Goal: Transaction & Acquisition: Download file/media

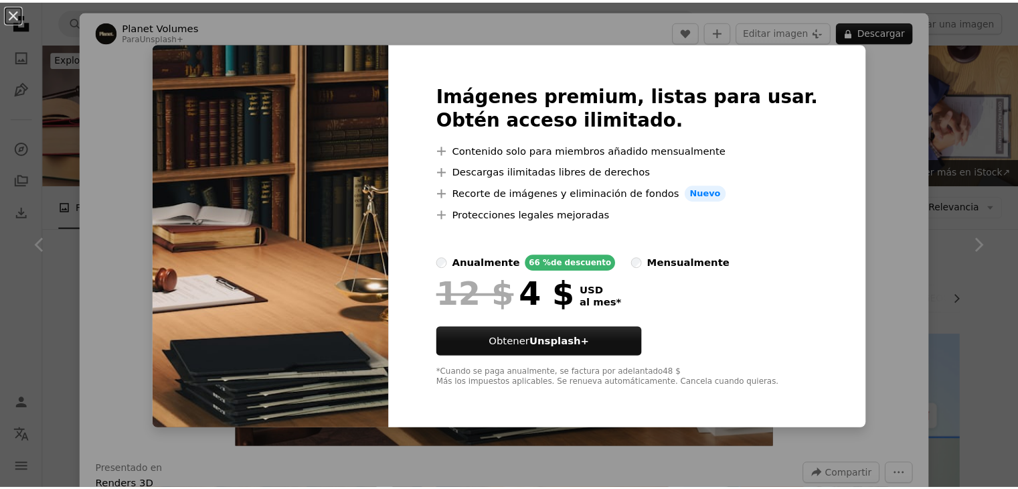
scroll to position [669, 0]
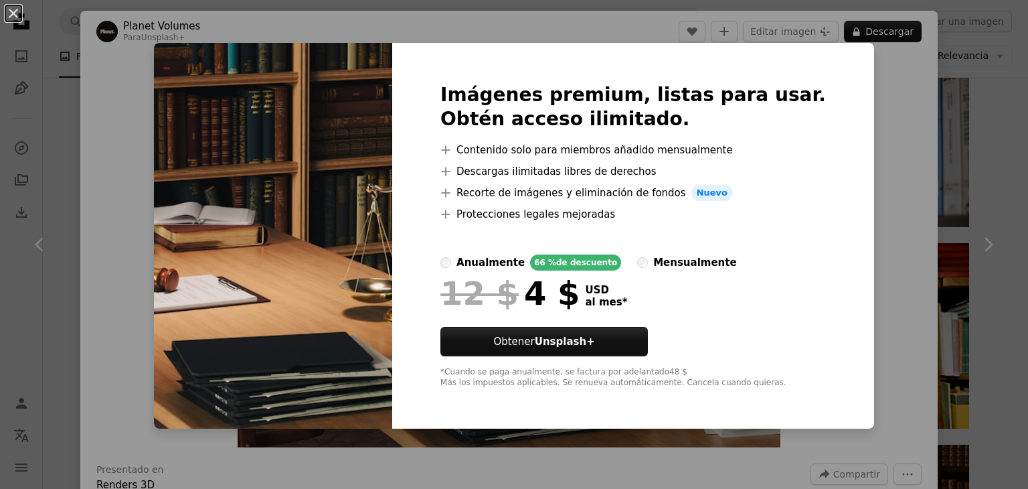
click at [902, 105] on div "An X shape Imágenes premium, listas para usar. Obtén acceso ilimitado. A plus s…" at bounding box center [514, 244] width 1028 height 489
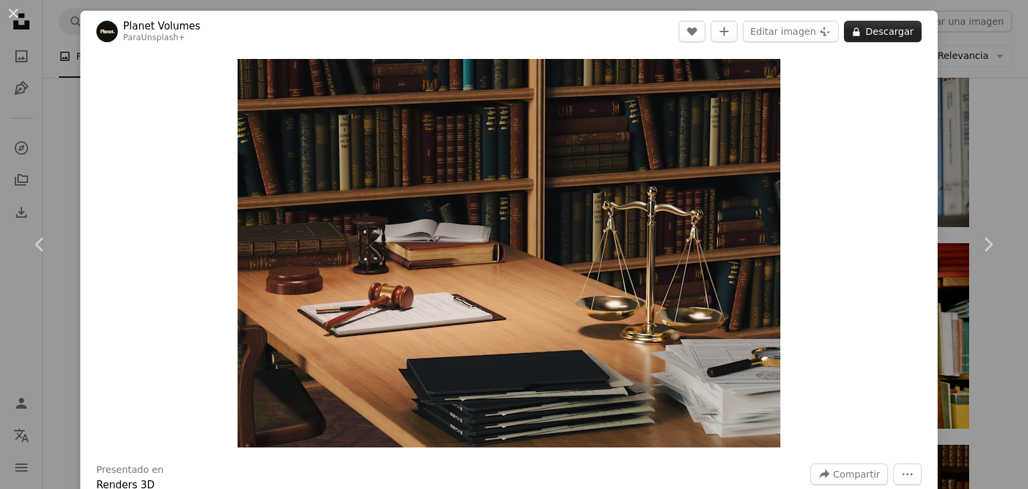
click at [872, 39] on button "A lock Descargar" at bounding box center [883, 31] width 78 height 21
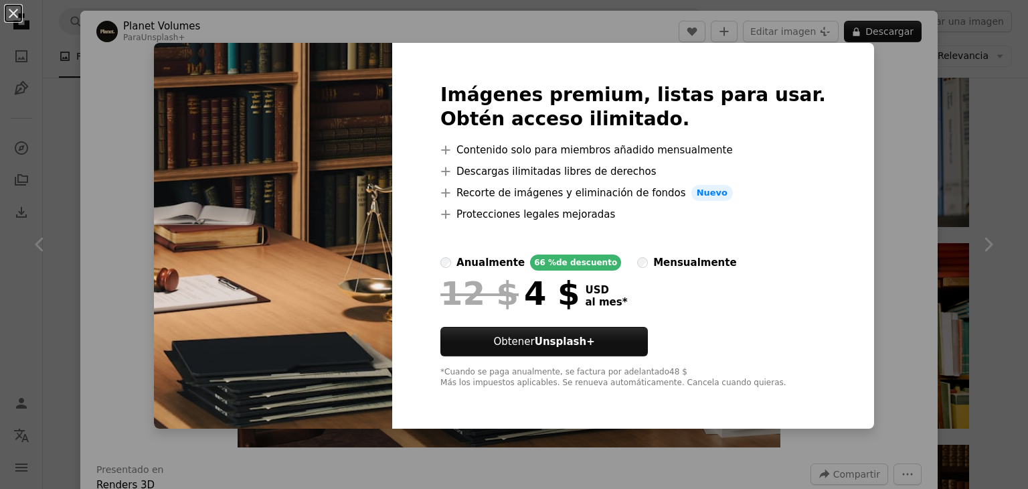
click at [868, 134] on div "An X shape Imágenes premium, listas para usar. Obtén acceso ilimitado. A plus s…" at bounding box center [514, 244] width 1028 height 489
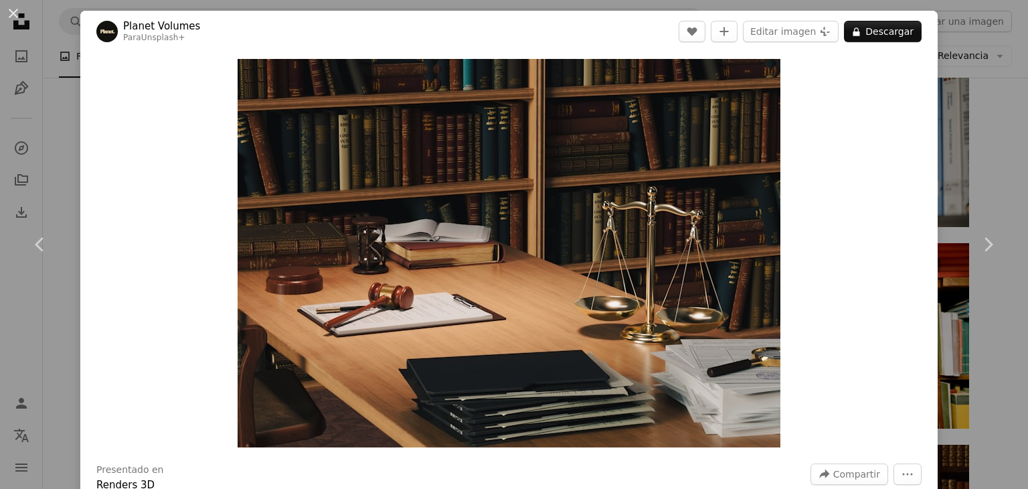
click at [69, 108] on div "An X shape Chevron left Chevron right Planet Volumes Para Unsplash+ A heart A p…" at bounding box center [514, 244] width 1028 height 489
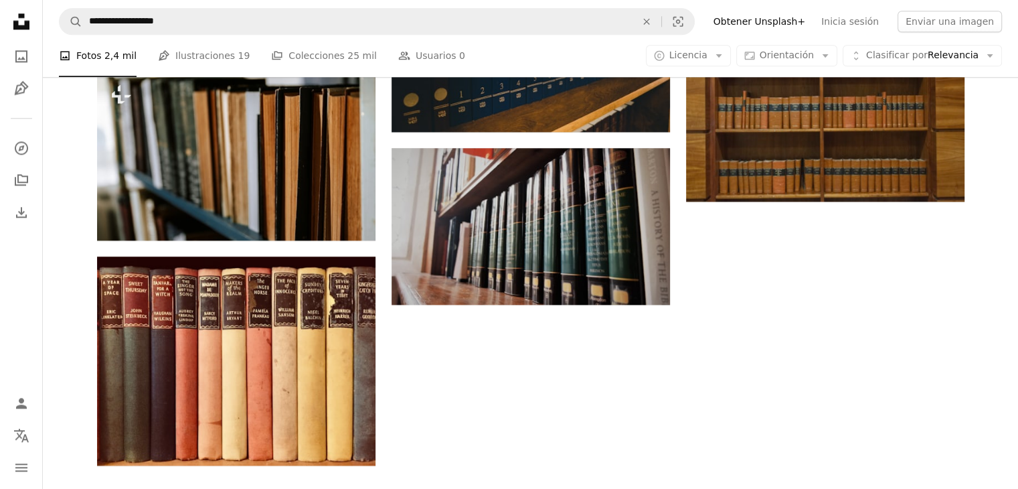
scroll to position [1674, 0]
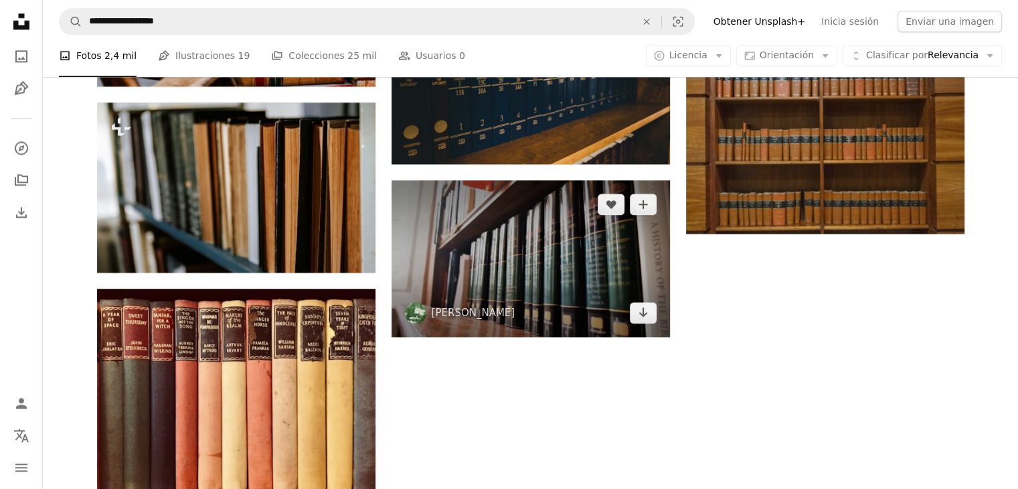
click at [560, 250] on img at bounding box center [531, 258] width 278 height 157
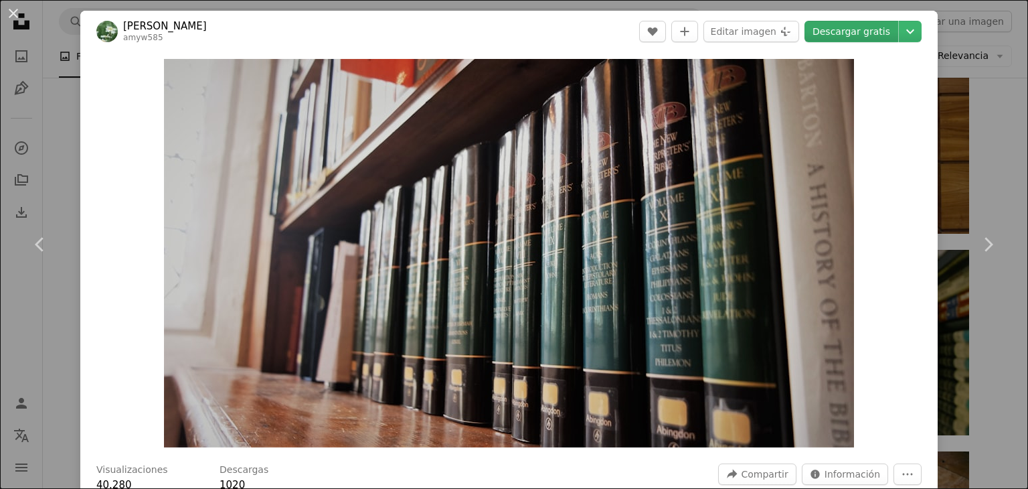
click at [860, 31] on link "Descargar gratis" at bounding box center [852, 31] width 94 height 21
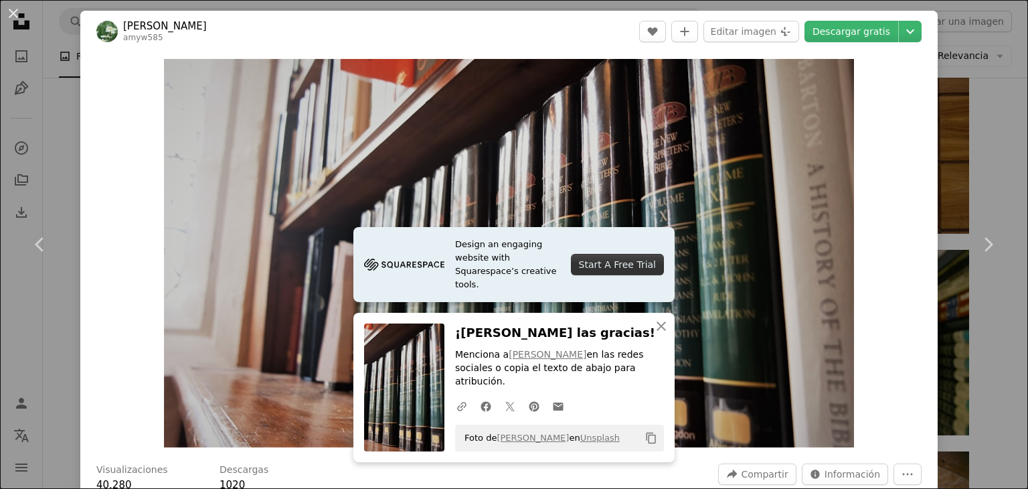
click at [976, 90] on div "An X shape Chevron left Chevron right [PERSON_NAME] amyw585 A heart A plus sign…" at bounding box center [514, 244] width 1028 height 489
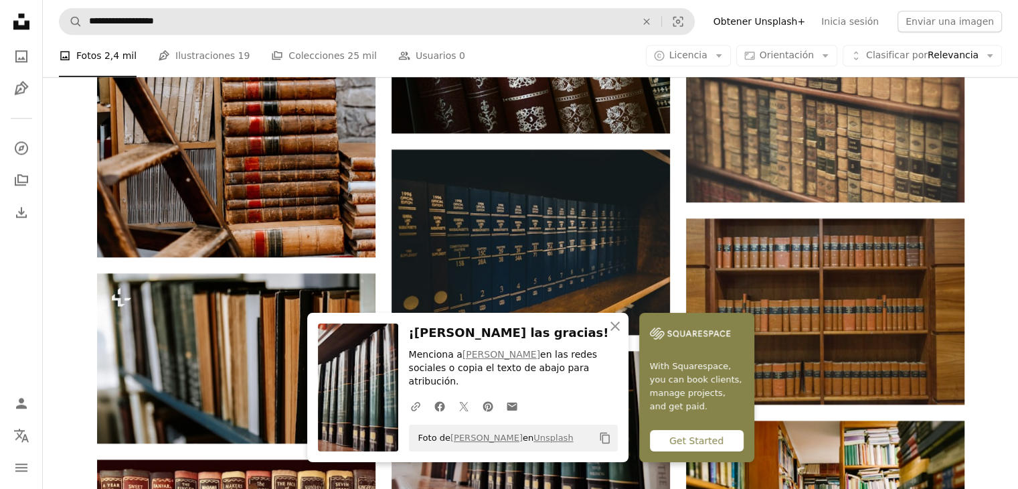
scroll to position [1406, 0]
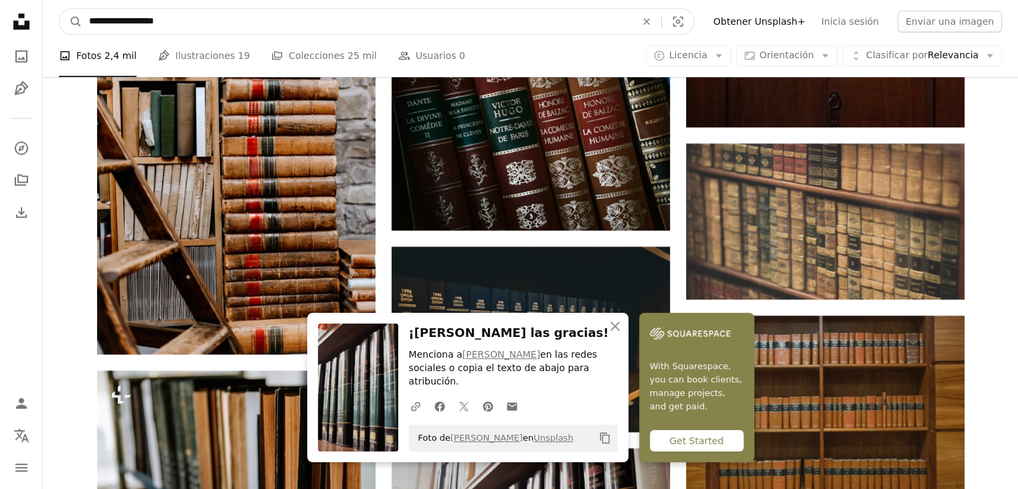
drag, startPoint x: 300, startPoint y: 29, endPoint x: 30, endPoint y: 26, distance: 269.8
type input "*********"
click at [60, 9] on button "A magnifying glass" at bounding box center [71, 21] width 23 height 25
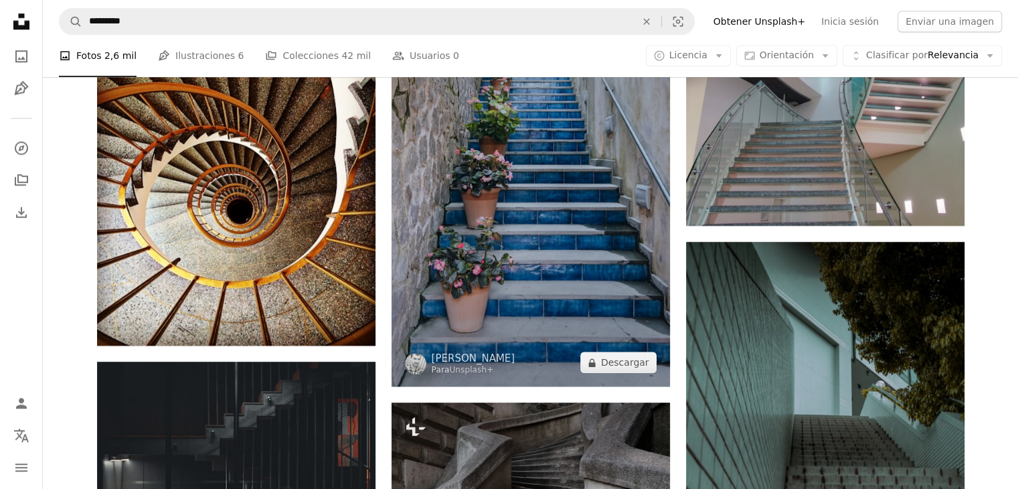
scroll to position [1339, 0]
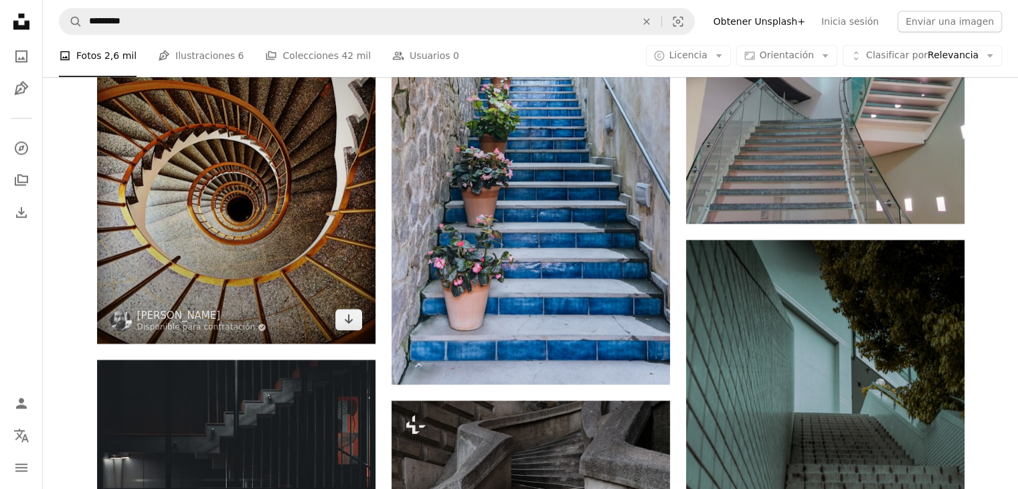
drag, startPoint x: 311, startPoint y: 199, endPoint x: 252, endPoint y: 168, distance: 66.5
click at [252, 168] on img at bounding box center [236, 169] width 278 height 348
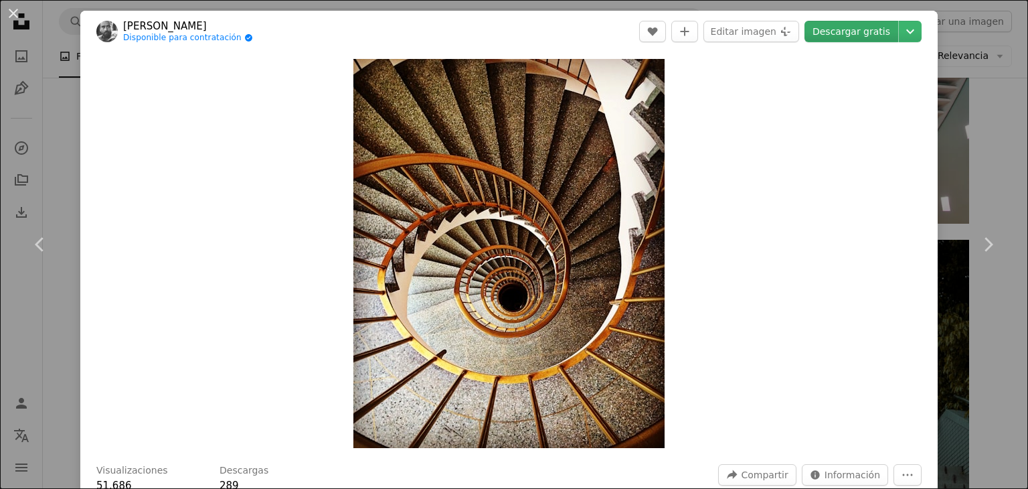
click at [873, 31] on link "Descargar gratis" at bounding box center [852, 31] width 94 height 21
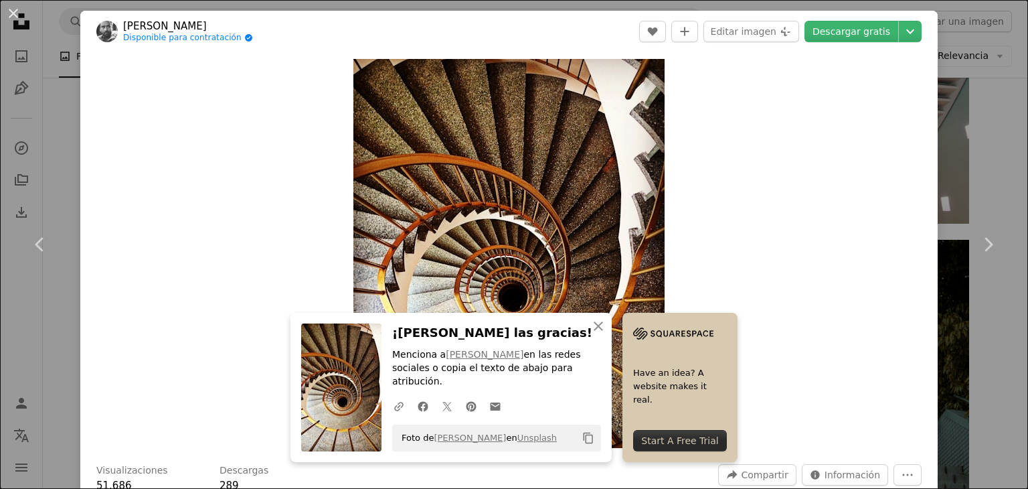
click at [991, 153] on div "An X shape Chevron left Chevron right [PERSON_NAME] Disponible para contratació…" at bounding box center [514, 244] width 1028 height 489
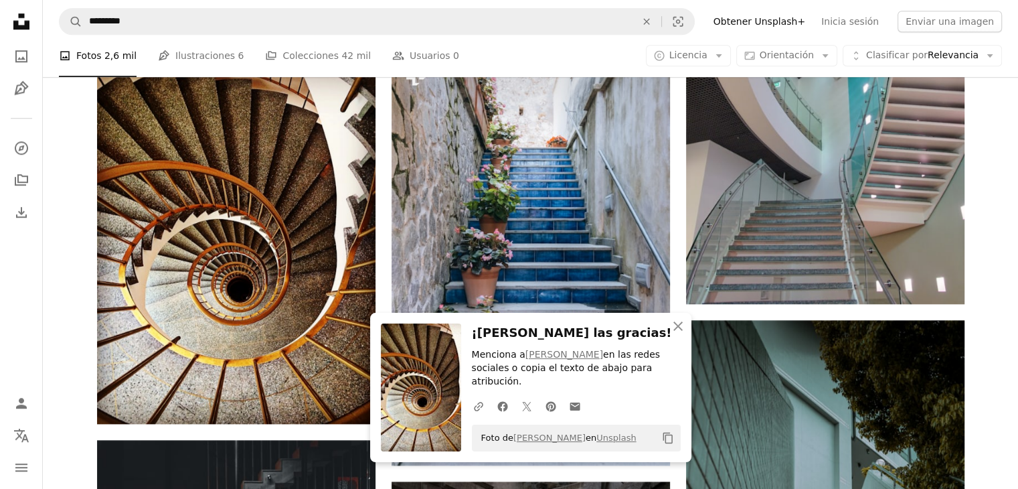
scroll to position [1138, 0]
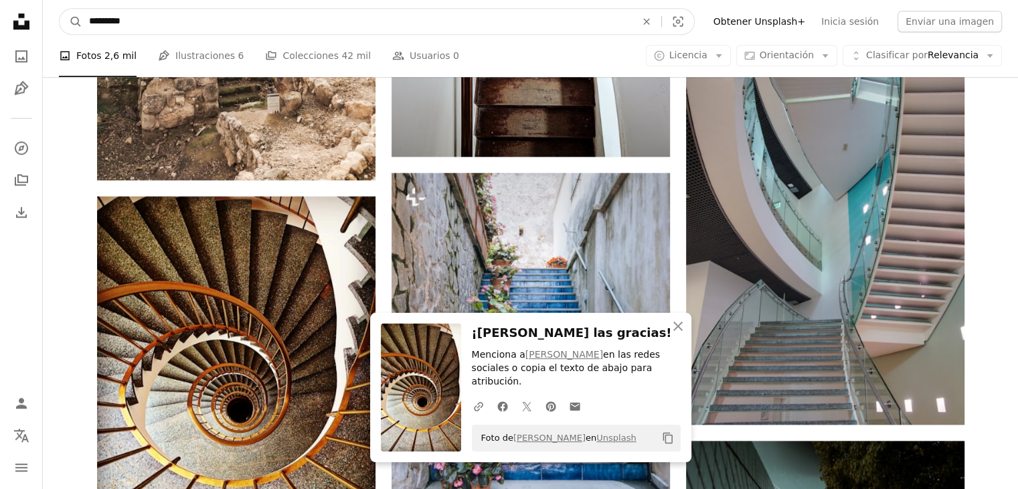
click at [456, 22] on input "*********" at bounding box center [357, 21] width 550 height 25
type input "*"
type input "**********"
click at [60, 9] on button "A magnifying glass" at bounding box center [71, 21] width 23 height 25
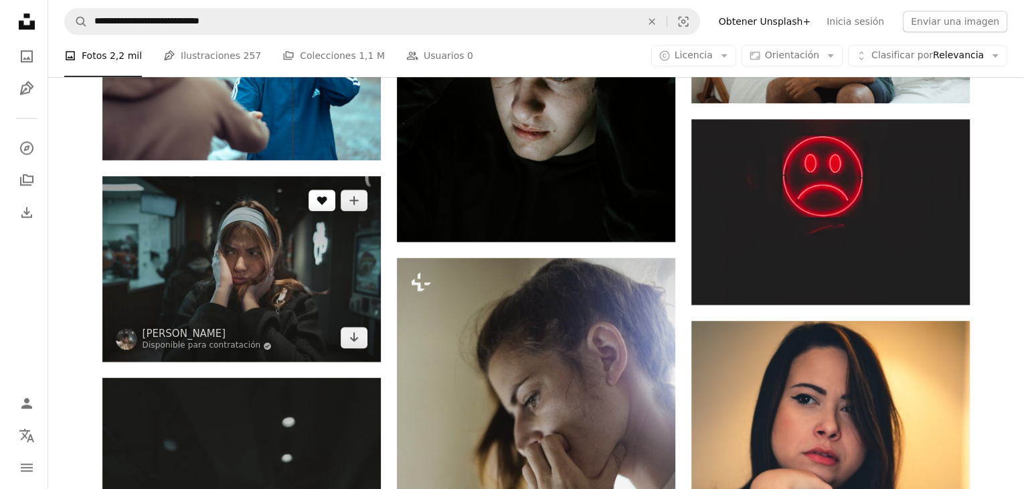
scroll to position [1205, 0]
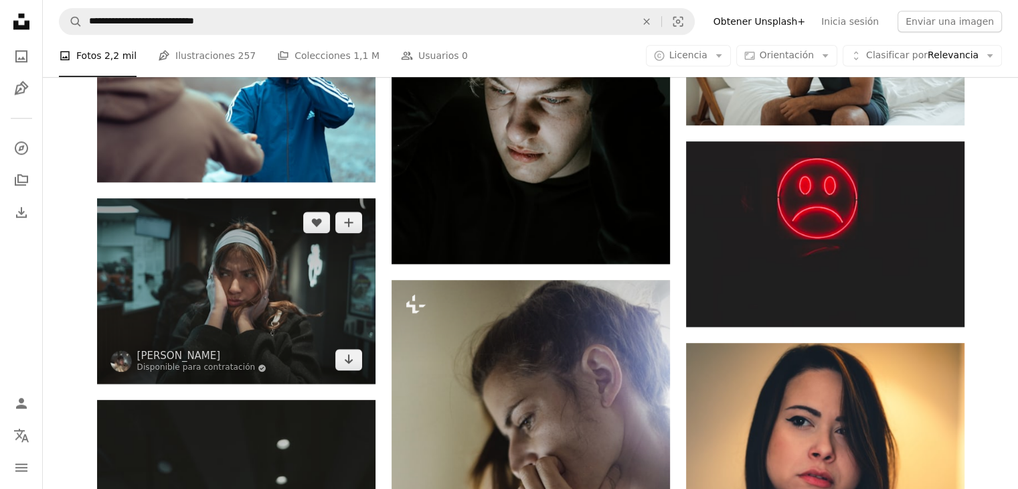
click at [250, 301] on img at bounding box center [236, 290] width 278 height 185
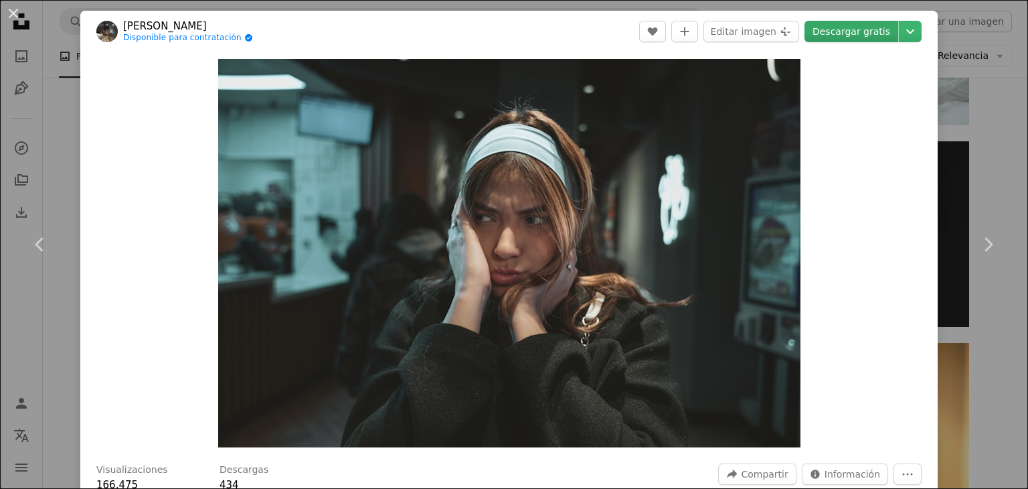
click at [854, 35] on link "Descargar gratis" at bounding box center [852, 31] width 94 height 21
